Goal: Transaction & Acquisition: Purchase product/service

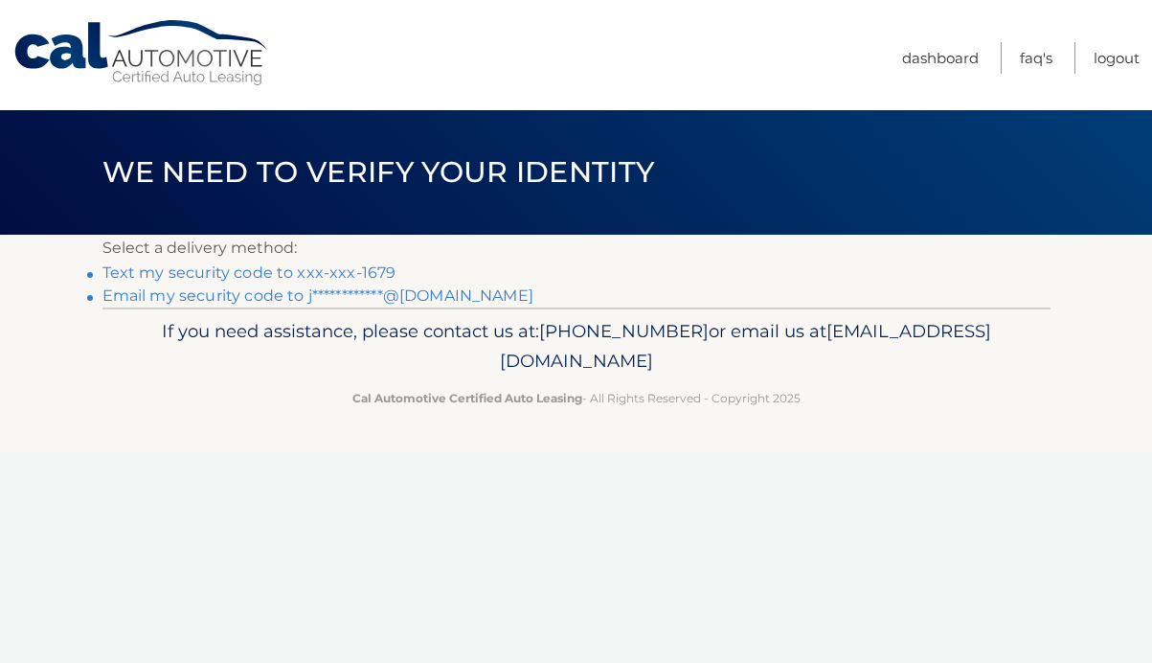
click at [364, 267] on link "Text my security code to xxx-xxx-1679" at bounding box center [250, 272] width 294 height 18
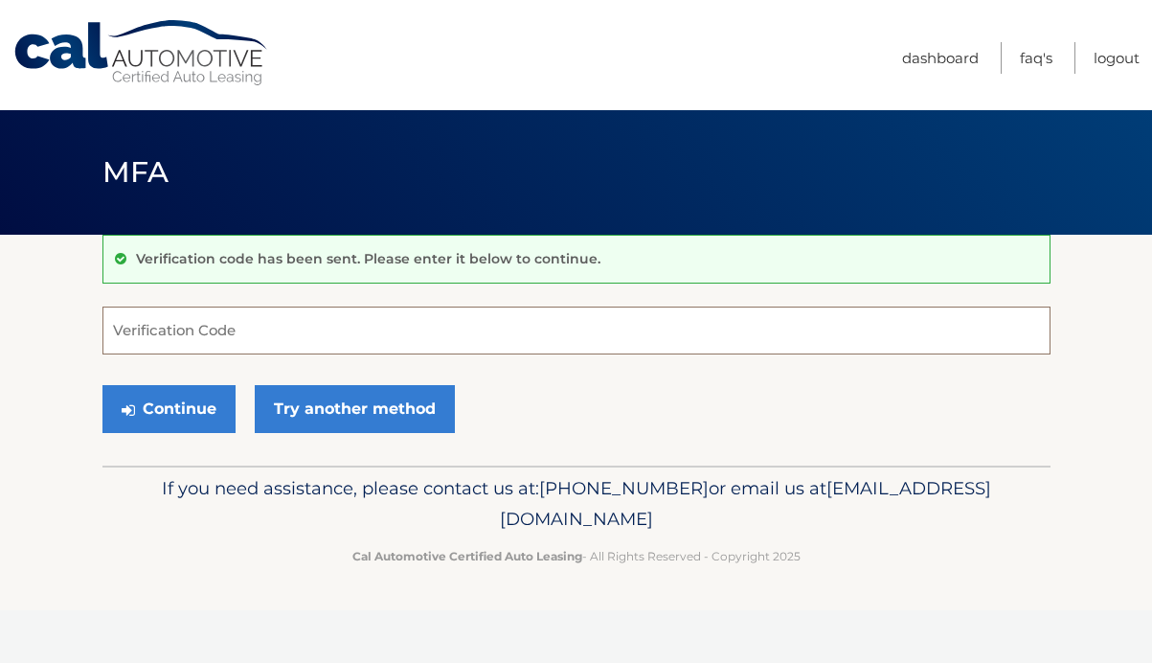
click at [353, 334] on input "Verification Code" at bounding box center [577, 331] width 948 height 48
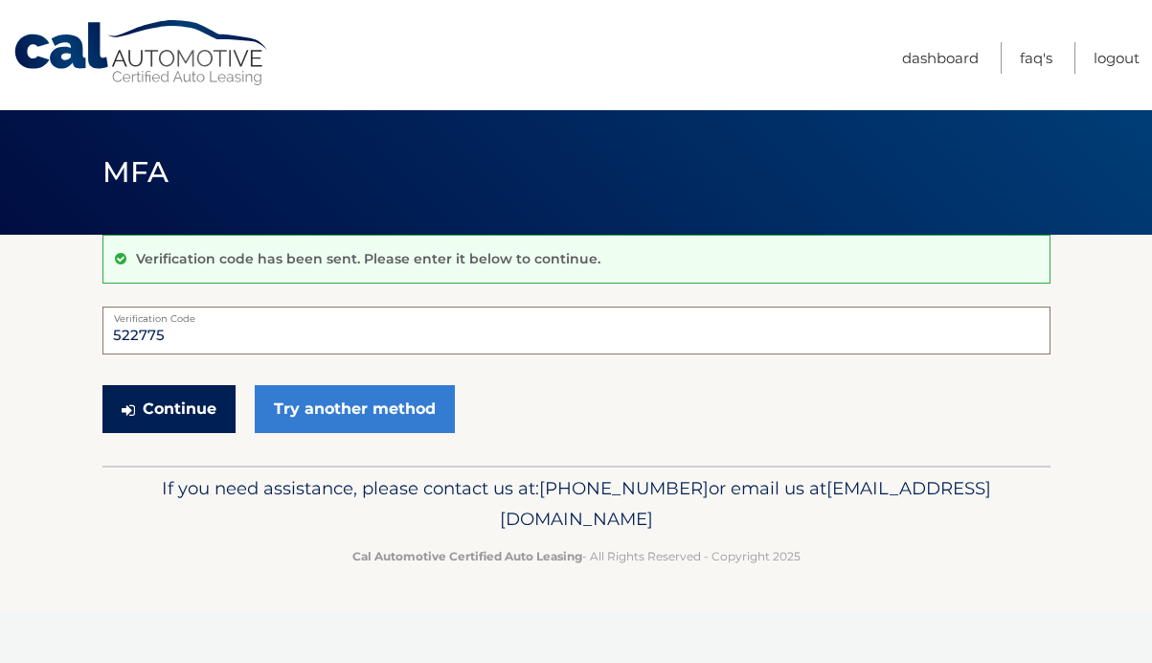
type input "522775"
click at [214, 421] on button "Continue" at bounding box center [169, 409] width 133 height 48
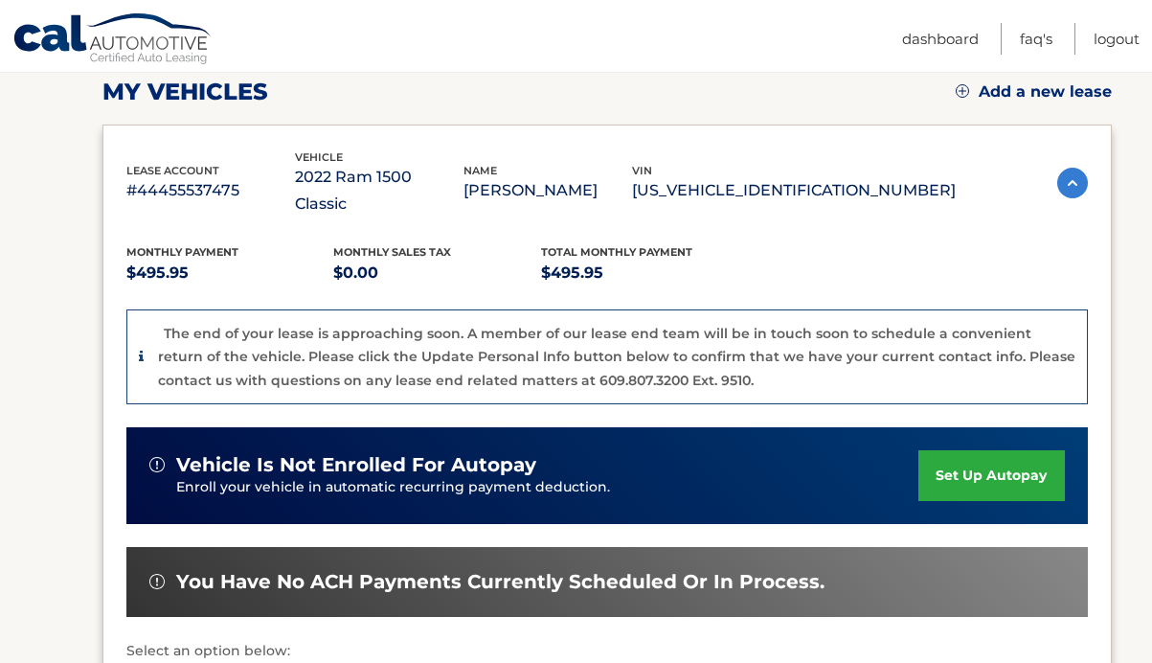
scroll to position [617, 0]
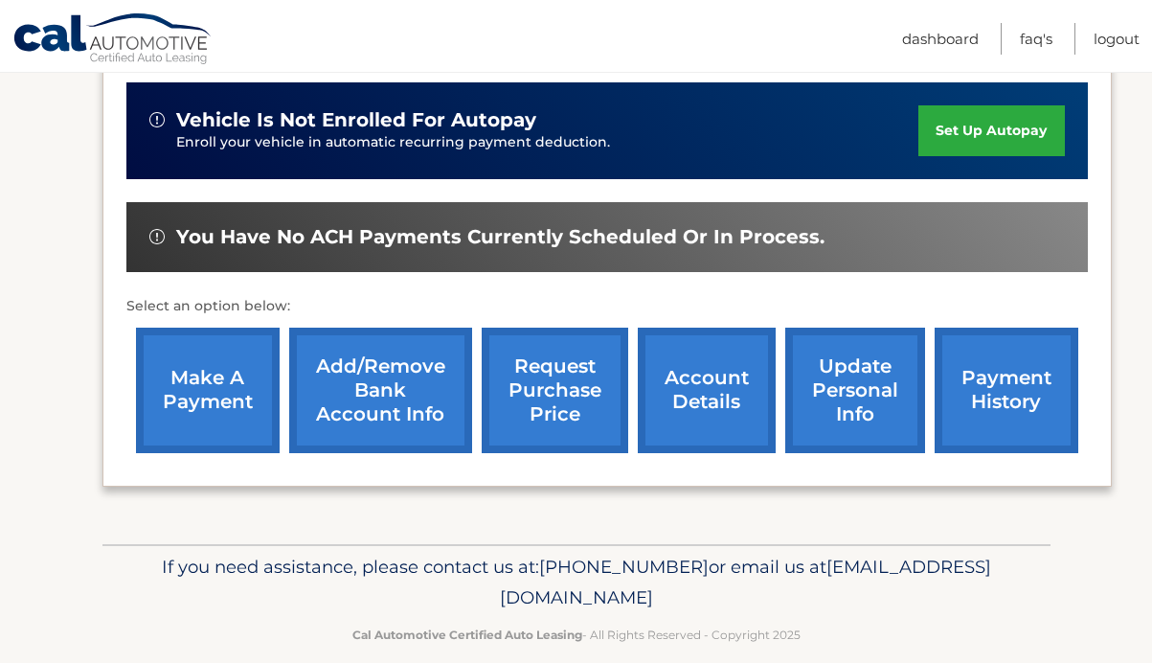
click at [225, 353] on link "make a payment" at bounding box center [208, 390] width 144 height 125
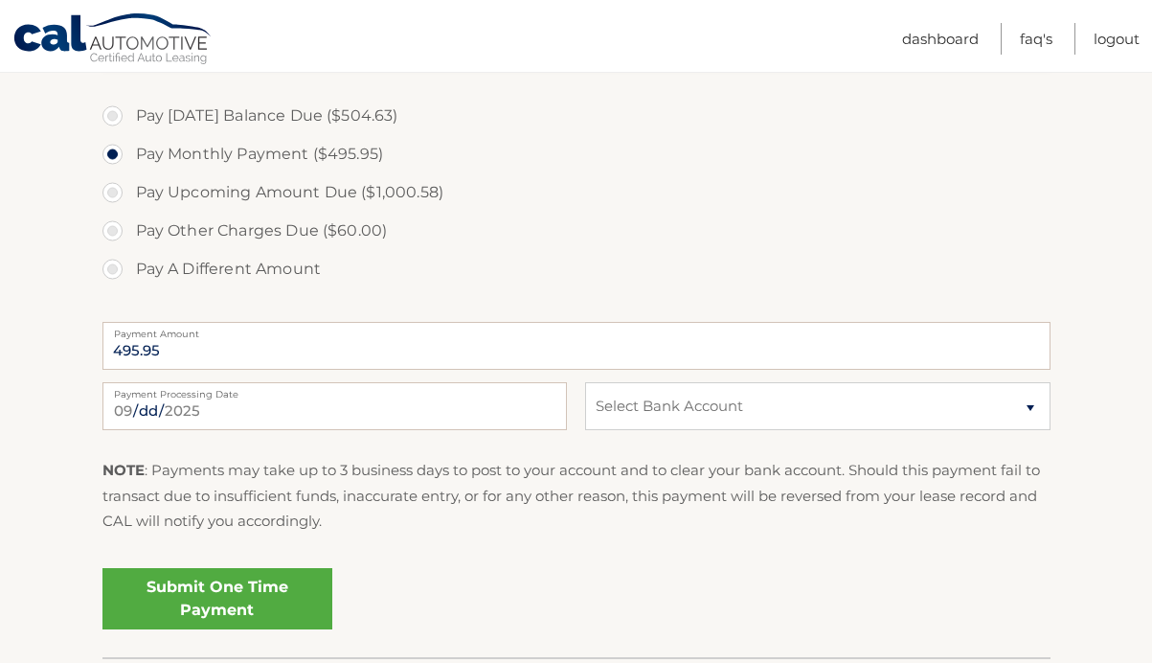
scroll to position [860, 0]
click at [113, 120] on label "Pay [DATE] Balance Due ($504.63)" at bounding box center [577, 115] width 948 height 38
click at [113, 120] on input "Pay [DATE] Balance Due ($504.63)" at bounding box center [119, 111] width 19 height 31
radio input "true"
type input "504.63"
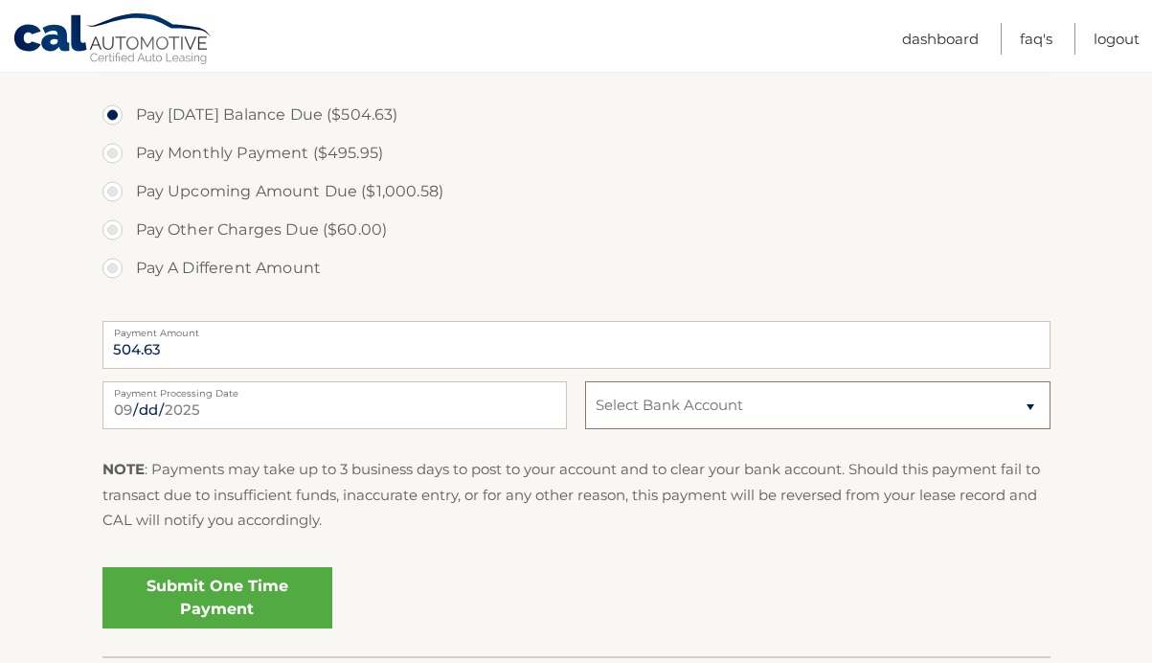
click at [617, 403] on select "Select Bank Account Checking JPMORGAN CHASE BANK, NA *****2062 Checking TD BANK…" at bounding box center [817, 405] width 465 height 48
select select "NWFhZTdhMWEtNTg5NS00NWFlLTliY2QtZGU2NTZjYjExNGY4"
click at [585, 381] on select "Select Bank Account Checking JPMORGAN CHASE BANK, NA *****2062 Checking TD BANK…" at bounding box center [817, 405] width 465 height 48
click at [236, 600] on link "Submit One Time Payment" at bounding box center [218, 597] width 230 height 61
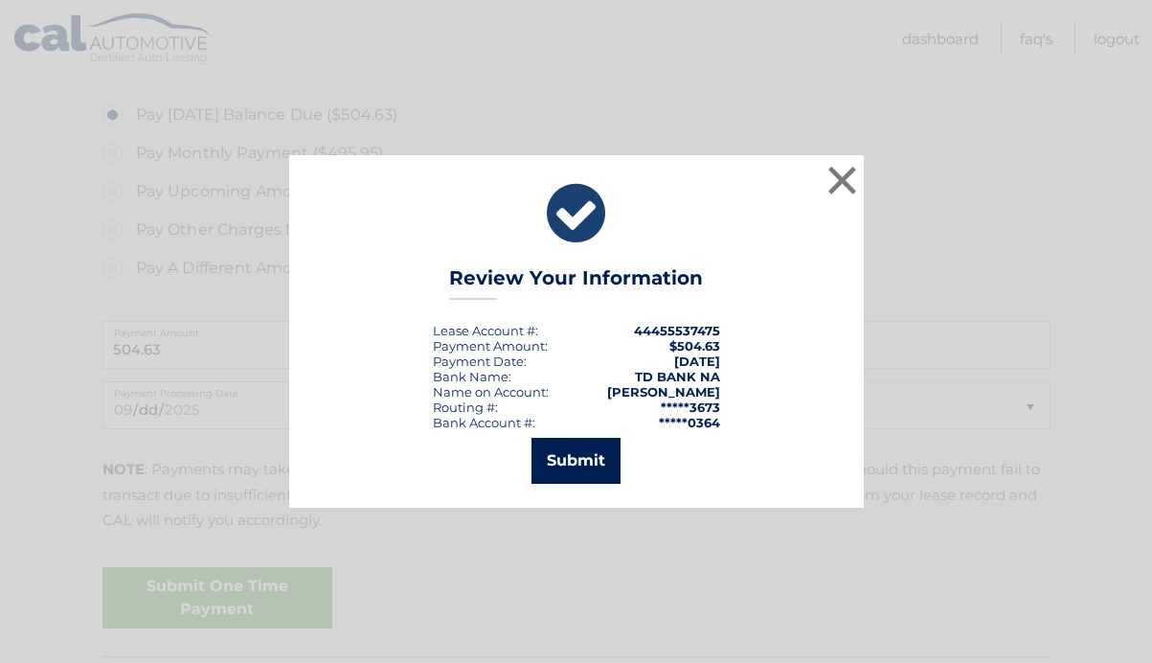
click at [594, 466] on button "Submit" at bounding box center [576, 461] width 89 height 46
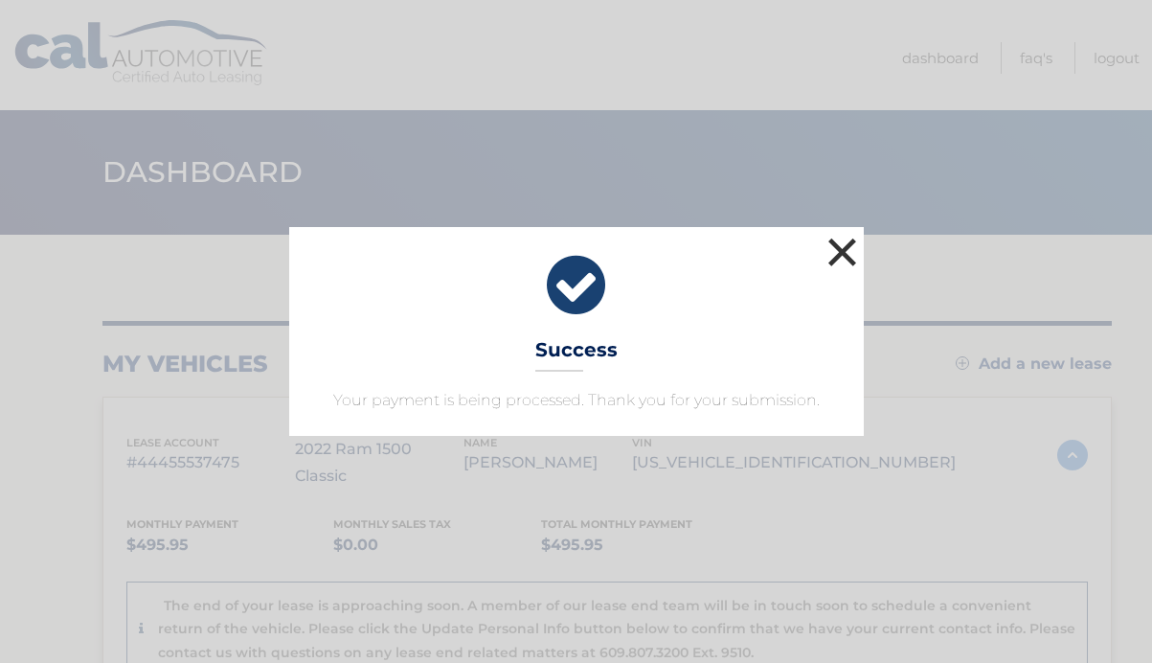
click at [850, 246] on button "×" at bounding box center [843, 252] width 38 height 38
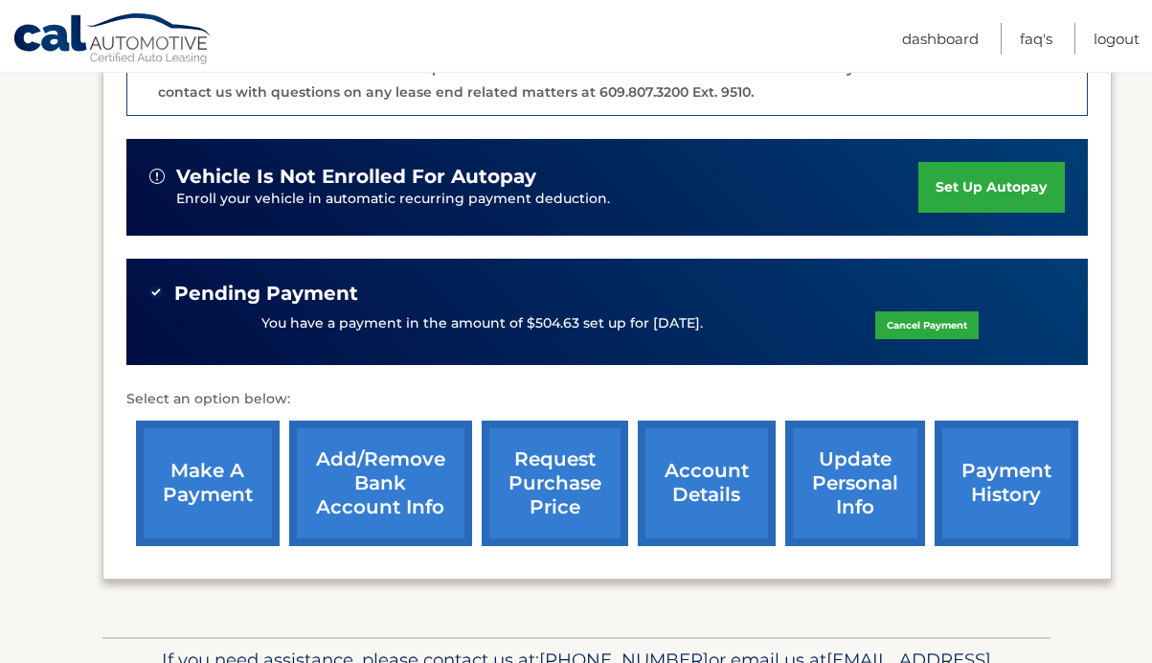
scroll to position [559, 0]
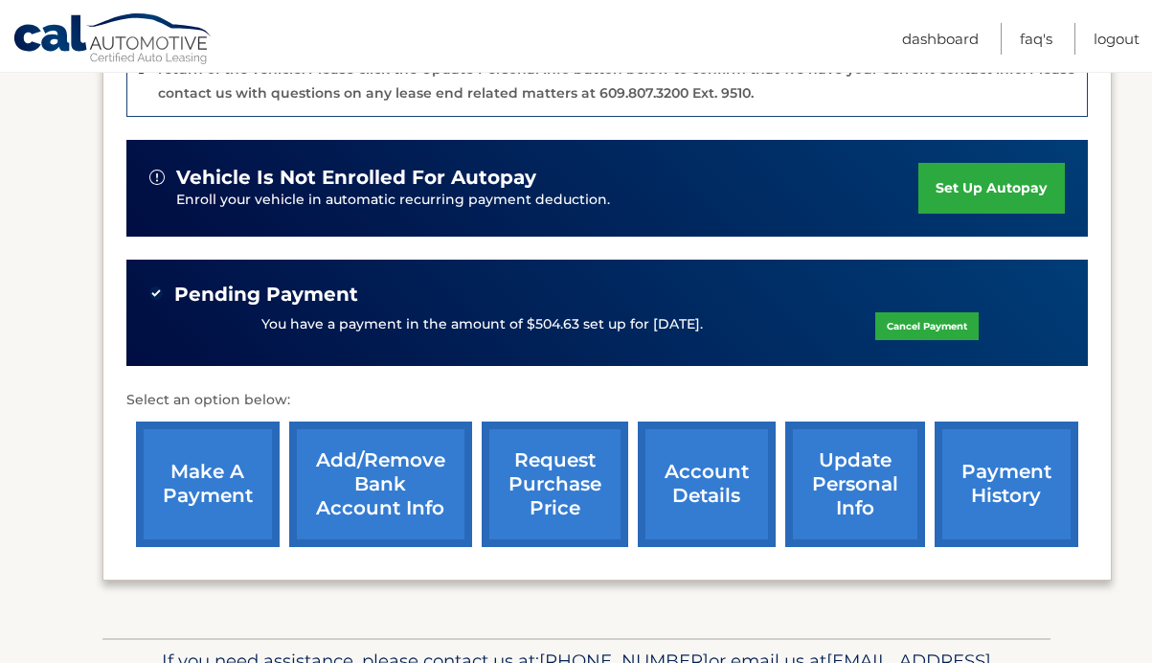
click at [989, 449] on link "payment history" at bounding box center [1007, 484] width 144 height 125
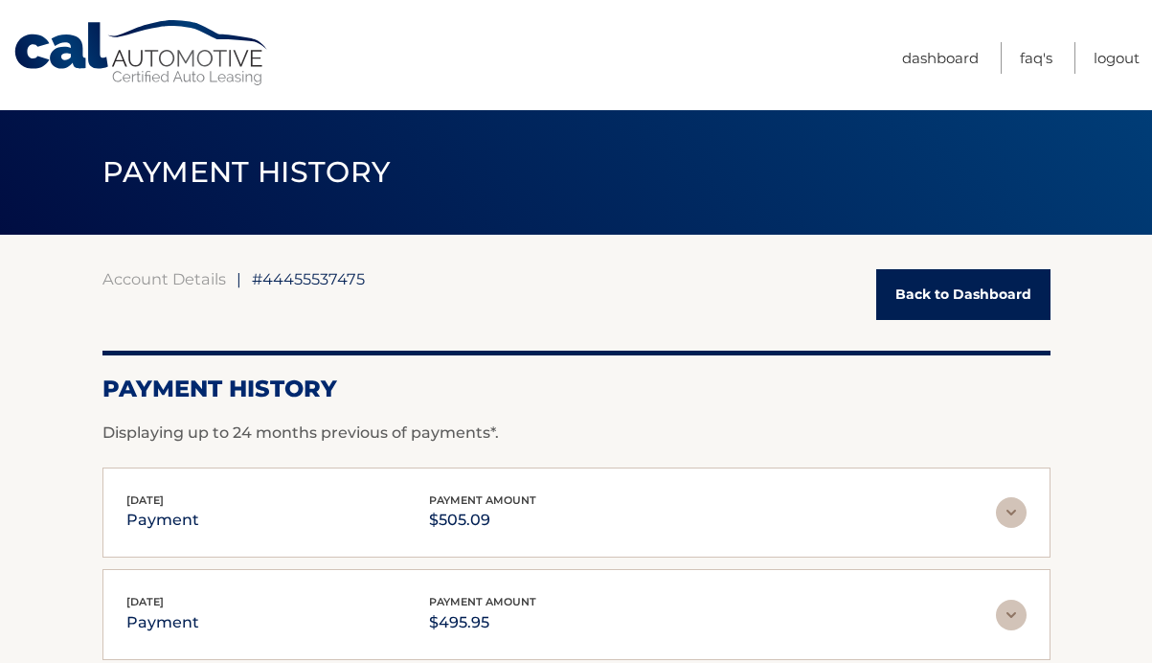
click at [949, 305] on link "Back to Dashboard" at bounding box center [964, 294] width 174 height 51
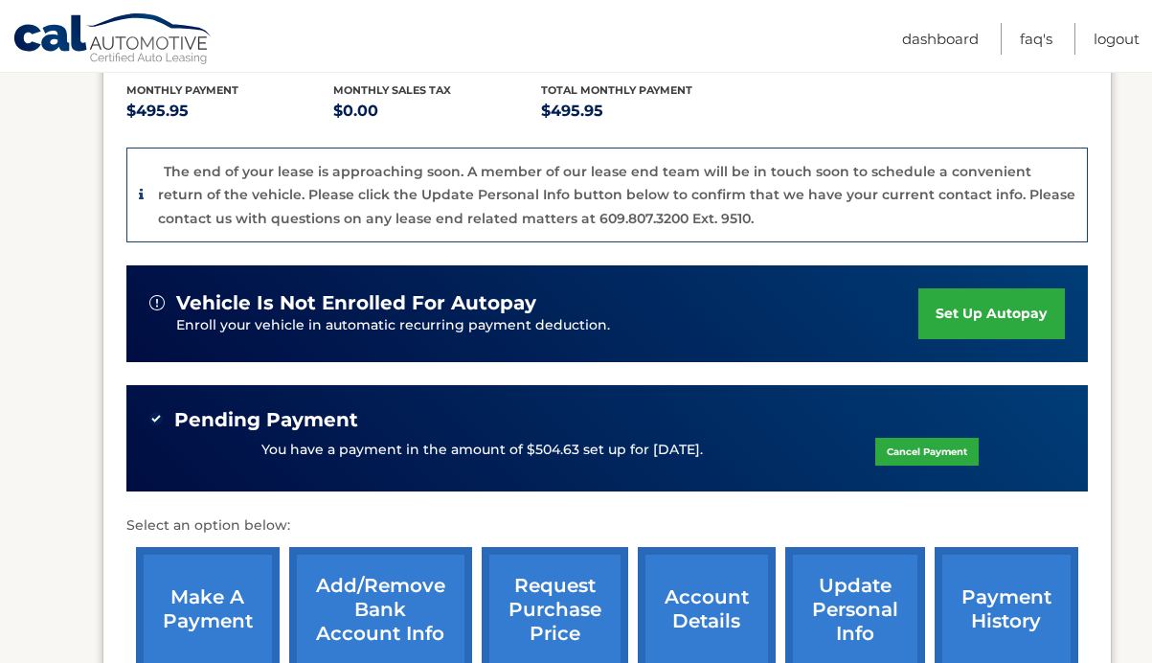
scroll to position [615, 0]
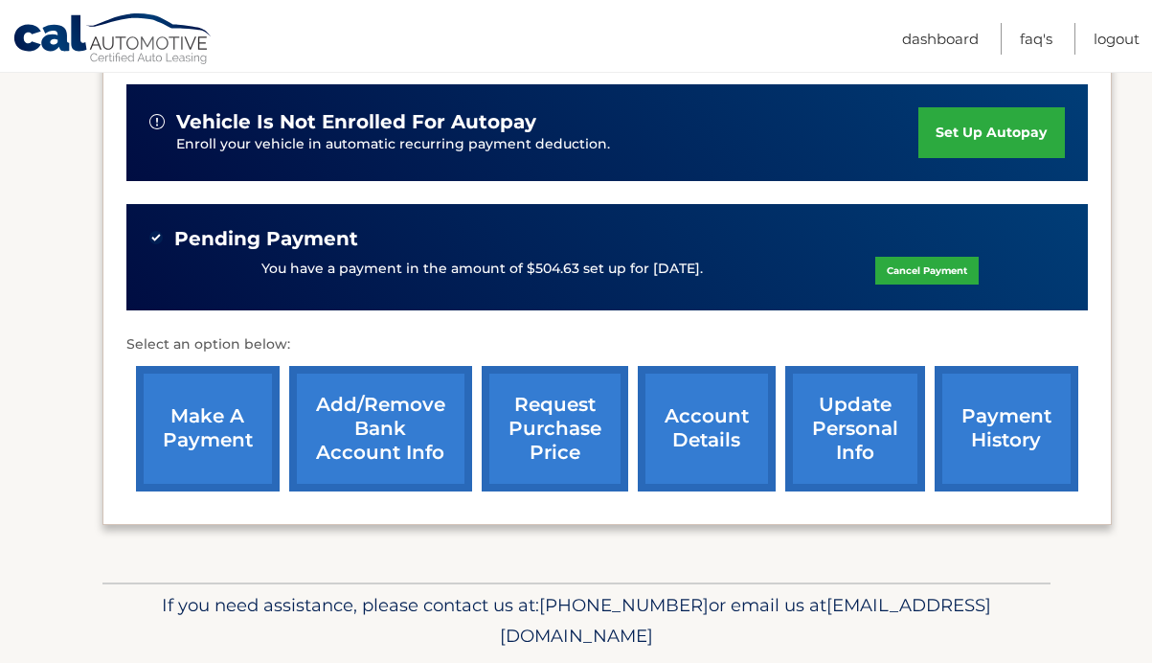
click at [679, 393] on link "account details" at bounding box center [707, 428] width 138 height 125
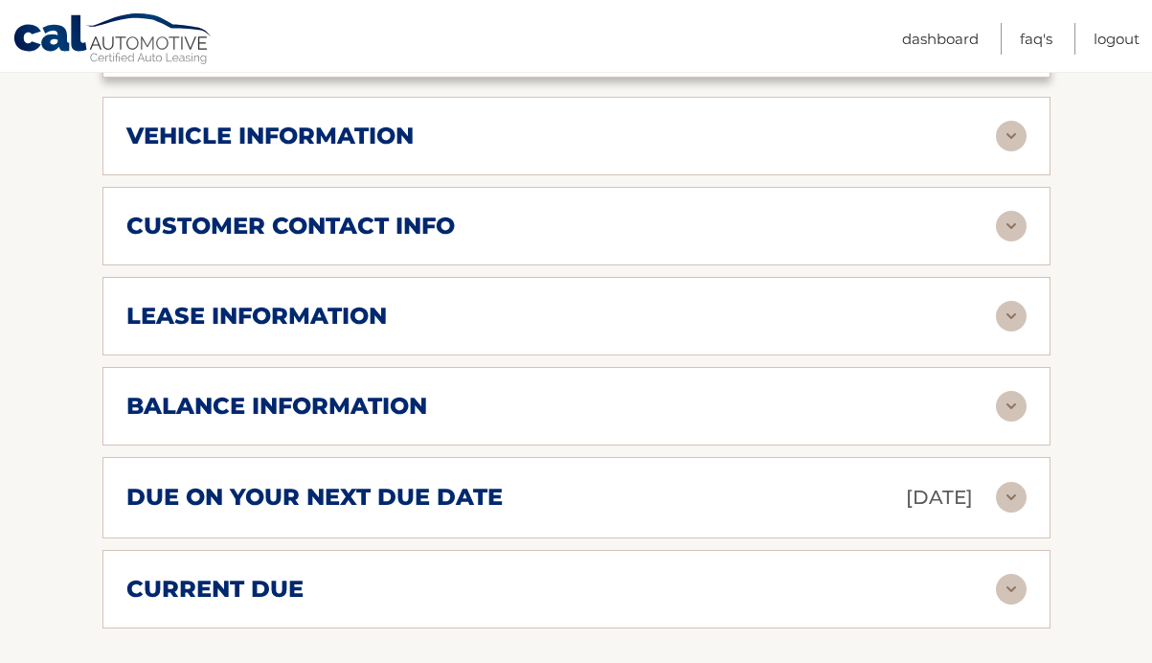
scroll to position [986, 0]
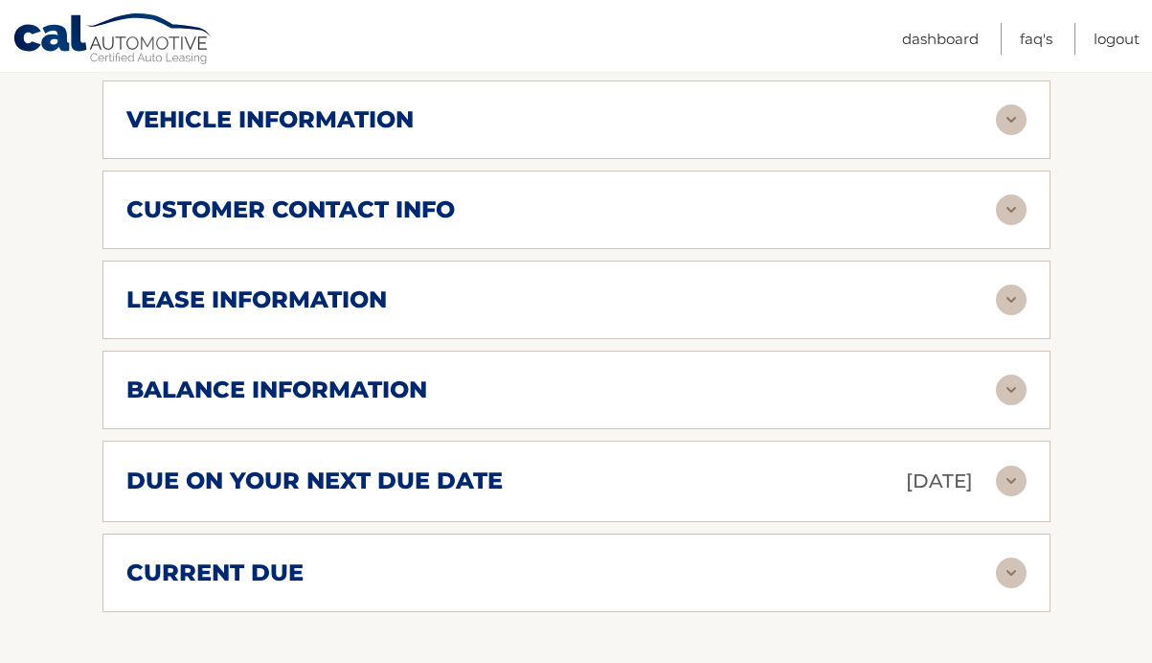
click at [393, 285] on div "lease information" at bounding box center [561, 299] width 870 height 29
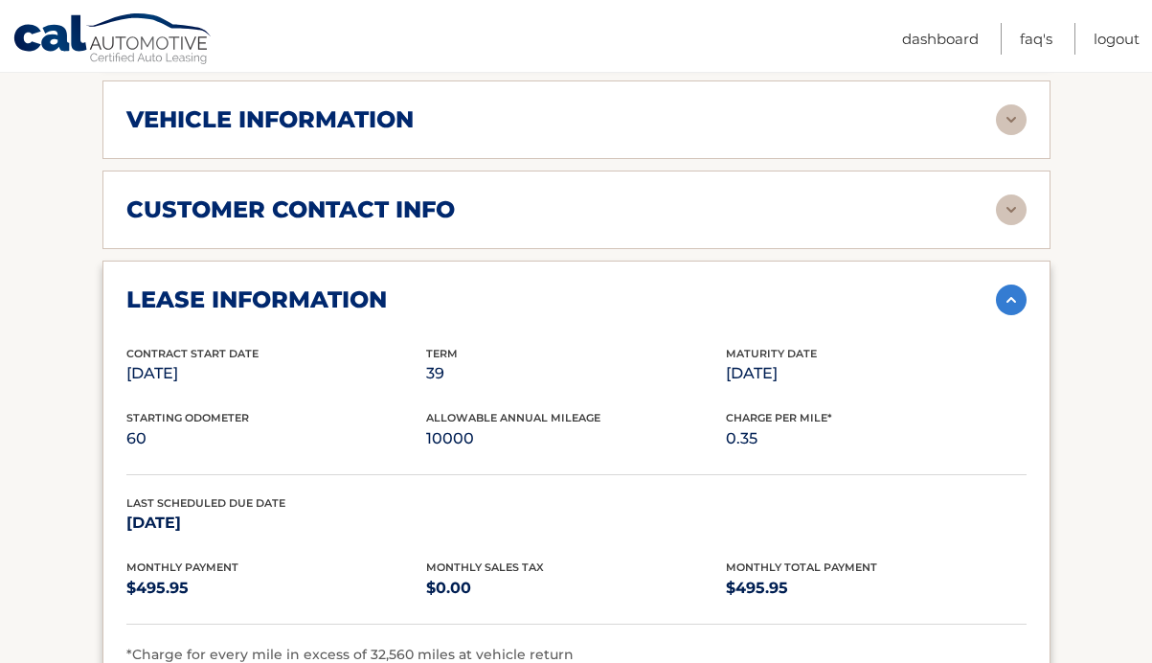
scroll to position [1039, 0]
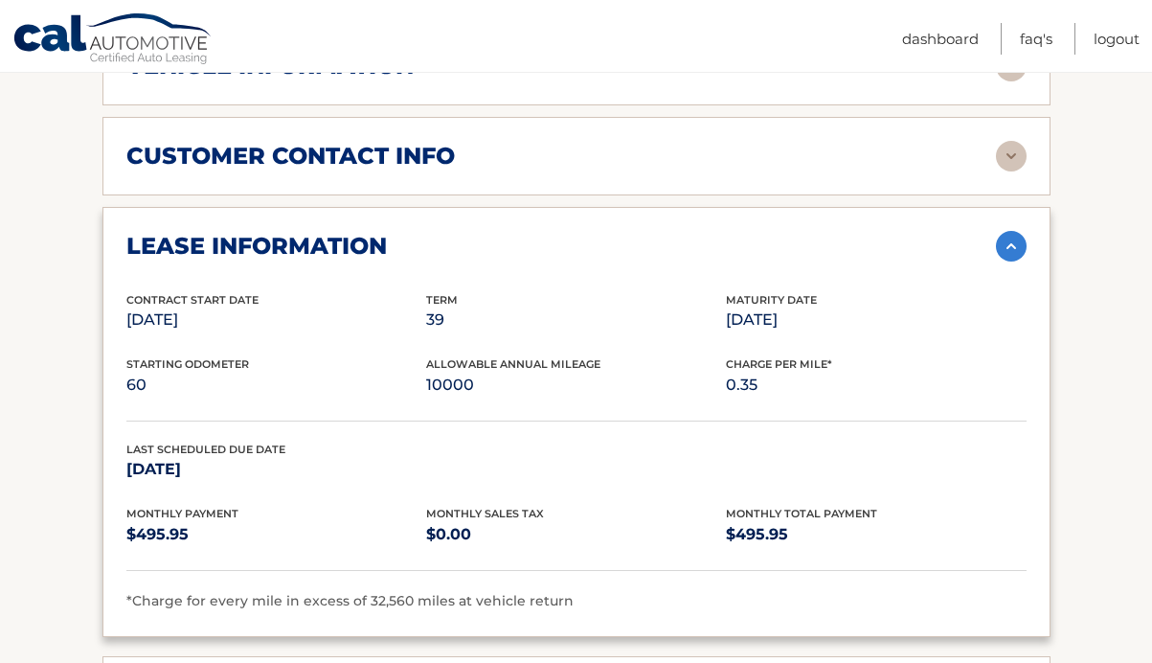
click at [1015, 231] on img at bounding box center [1011, 246] width 31 height 31
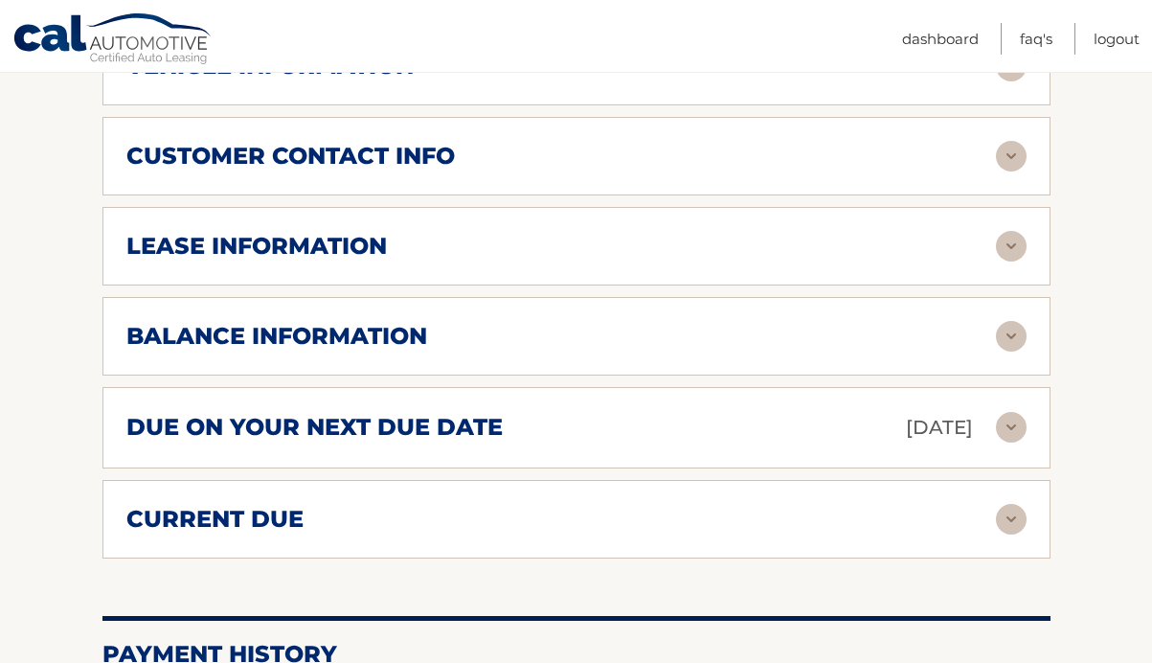
click at [1019, 321] on img at bounding box center [1011, 336] width 31 height 31
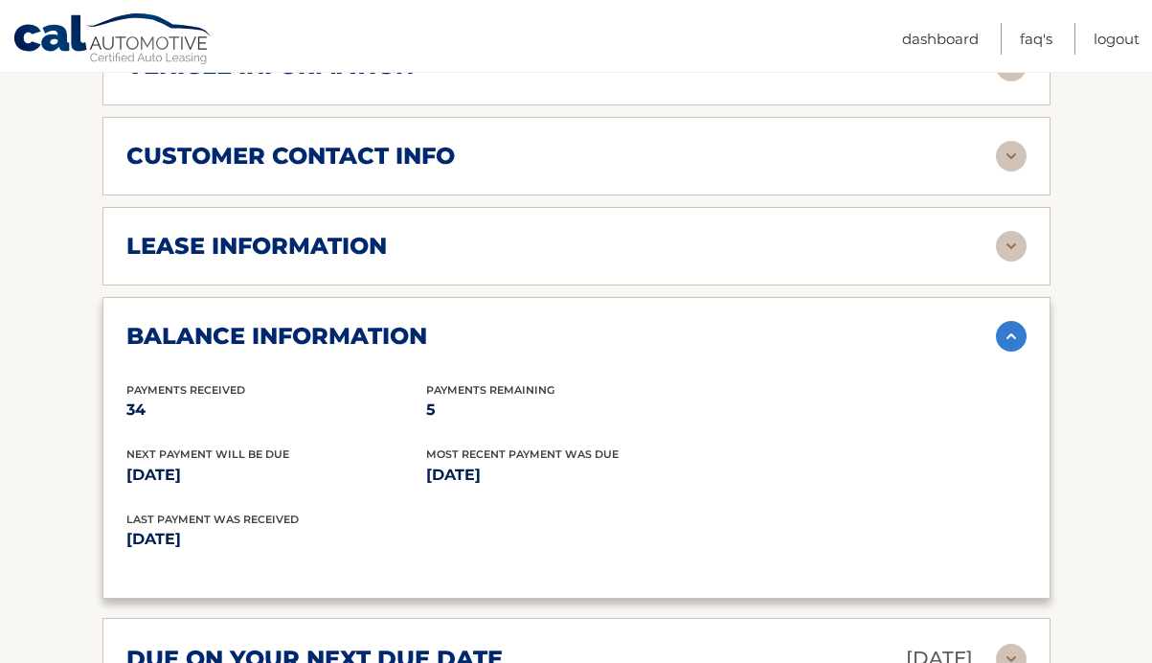
scroll to position [1114, 0]
